Goal: Find contact information: Find contact information

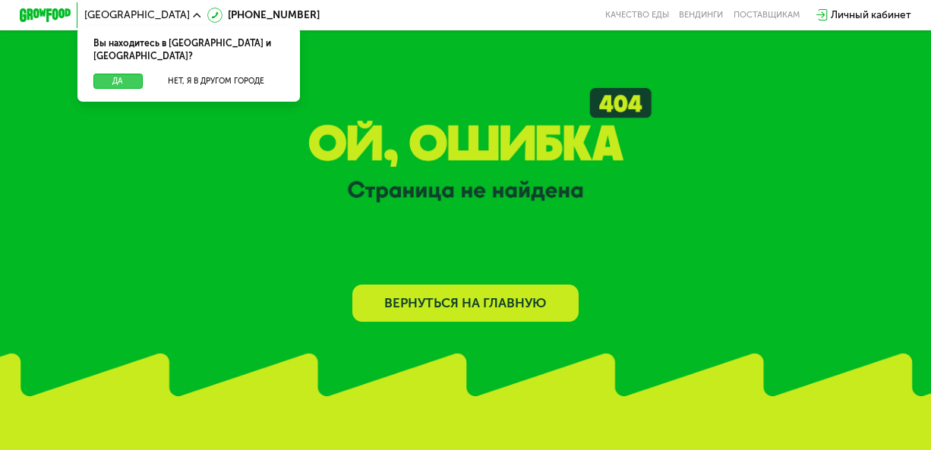
click at [131, 74] on button "Да" at bounding box center [118, 82] width 50 height 16
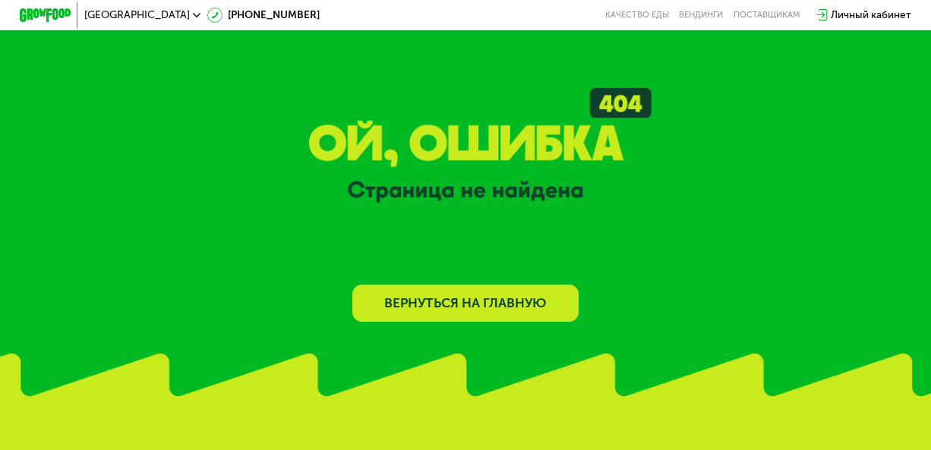
click at [44, 14] on img at bounding box center [45, 15] width 51 height 14
click at [118, 13] on span "[GEOGRAPHIC_DATA]" at bounding box center [137, 15] width 106 height 11
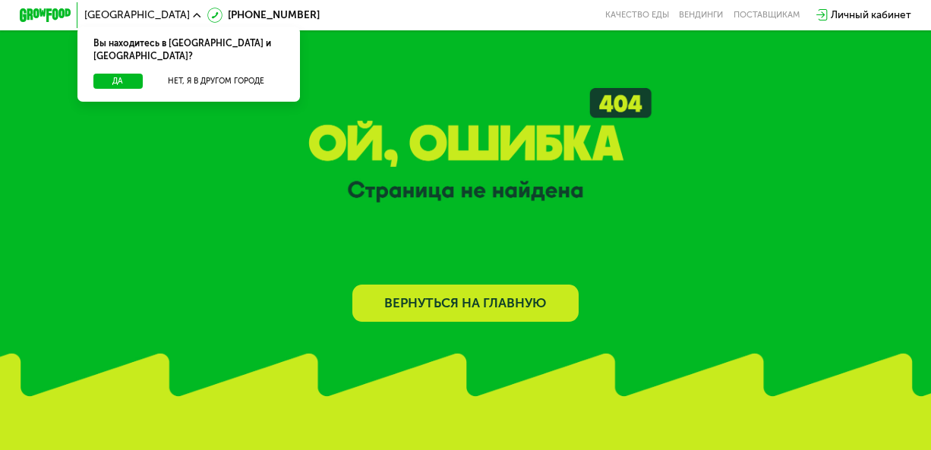
click at [118, 13] on span "[GEOGRAPHIC_DATA]" at bounding box center [137, 15] width 106 height 11
click at [458, 298] on link "Вернуться на главную" at bounding box center [465, 303] width 226 height 37
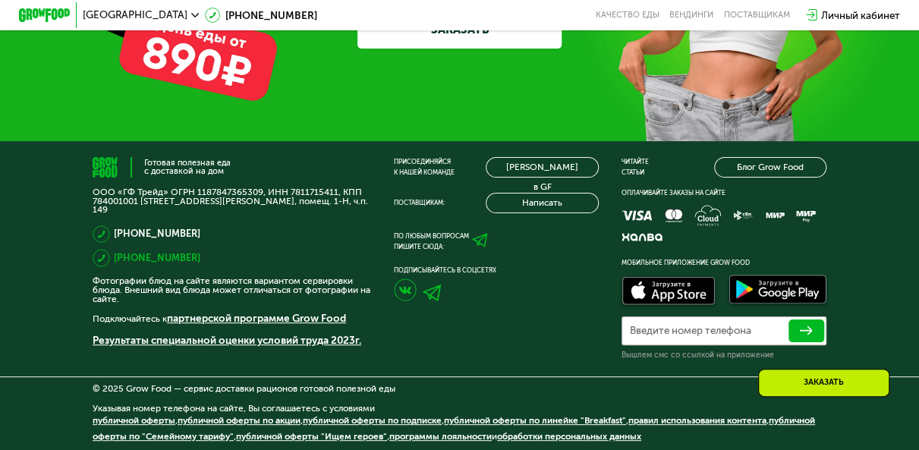
scroll to position [3959, 0]
drag, startPoint x: 287, startPoint y: 186, endPoint x: 336, endPoint y: 187, distance: 48.6
click at [336, 188] on p "ООО «ГФ Трейд» ОГРН 1187847365309, ИНН 7811715411, КПП 784001001 [STREET_ADDRES…" at bounding box center [232, 201] width 279 height 27
click at [302, 192] on p "ООО «ГФ Трейд» ОГРН 1187847365309, ИНН 7811715411, КПП 784001001 [STREET_ADDRES…" at bounding box center [232, 201] width 279 height 27
drag, startPoint x: 287, startPoint y: 186, endPoint x: 332, endPoint y: 192, distance: 45.2
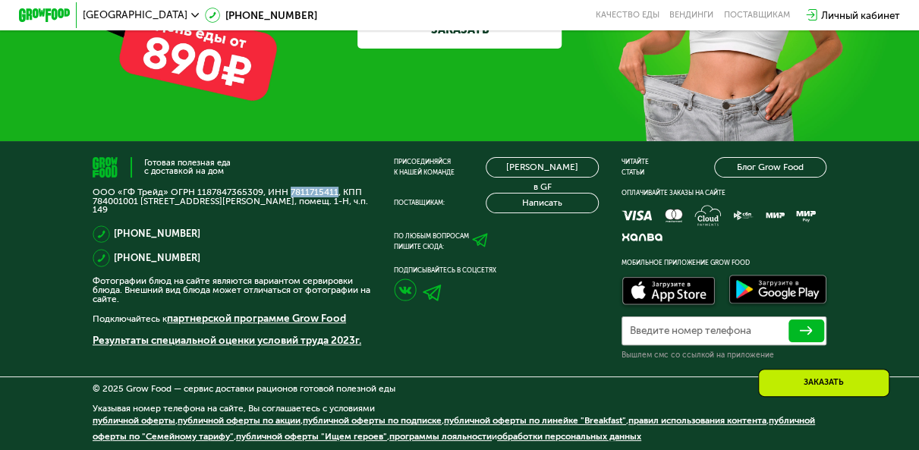
click at [332, 192] on p "ООО «ГФ Трейд» ОГРН 1187847365309, ИНН 7811715411, КПП 784001001 [STREET_ADDRES…" at bounding box center [232, 201] width 279 height 27
copy p "7811715411"
